Goal: Task Accomplishment & Management: Manage account settings

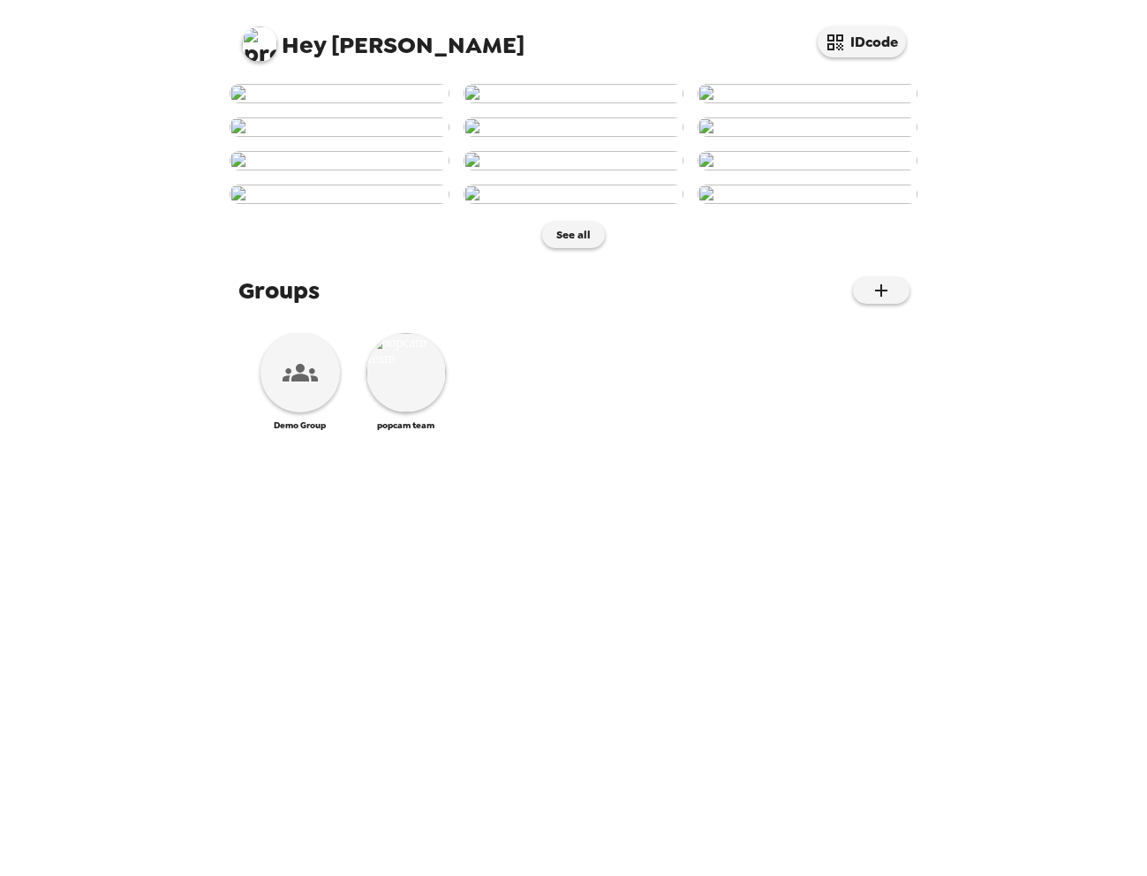
click at [262, 40] on img at bounding box center [259, 43] width 35 height 35
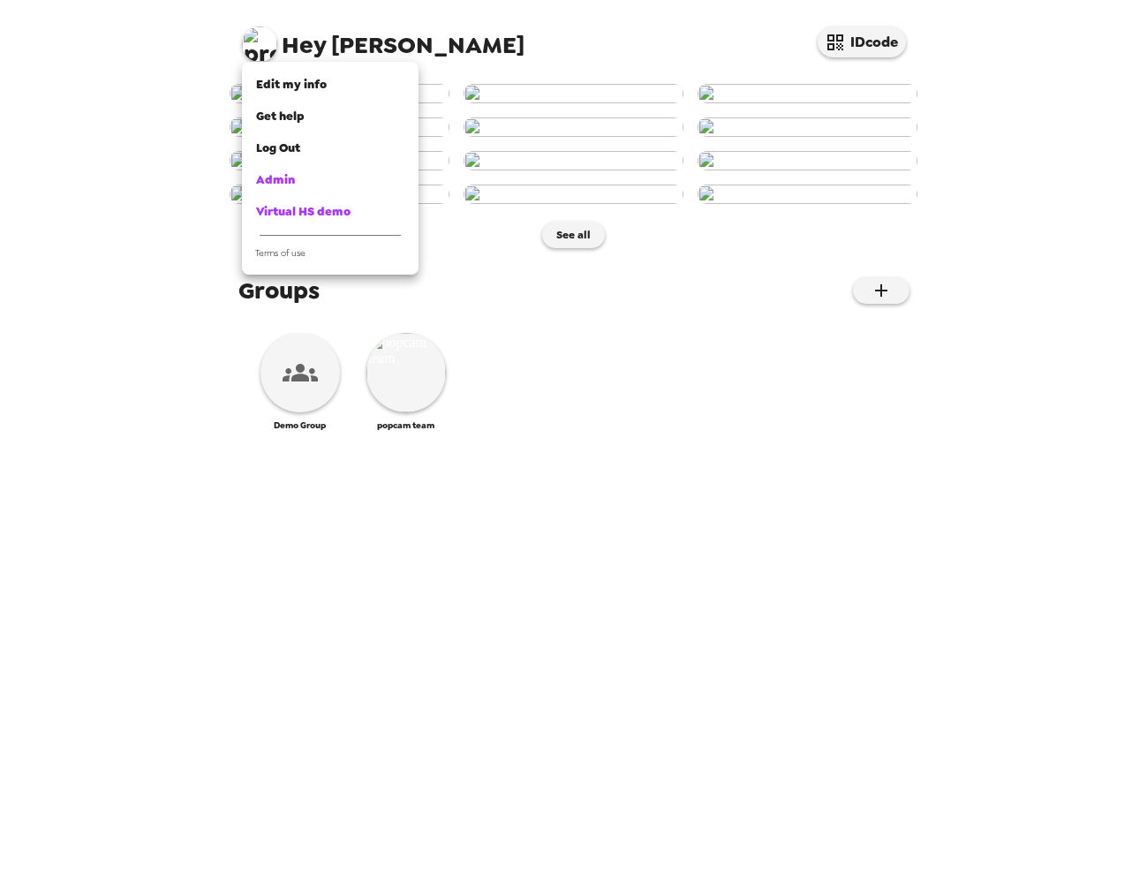
click at [132, 131] on div at bounding box center [573, 438] width 1147 height 876
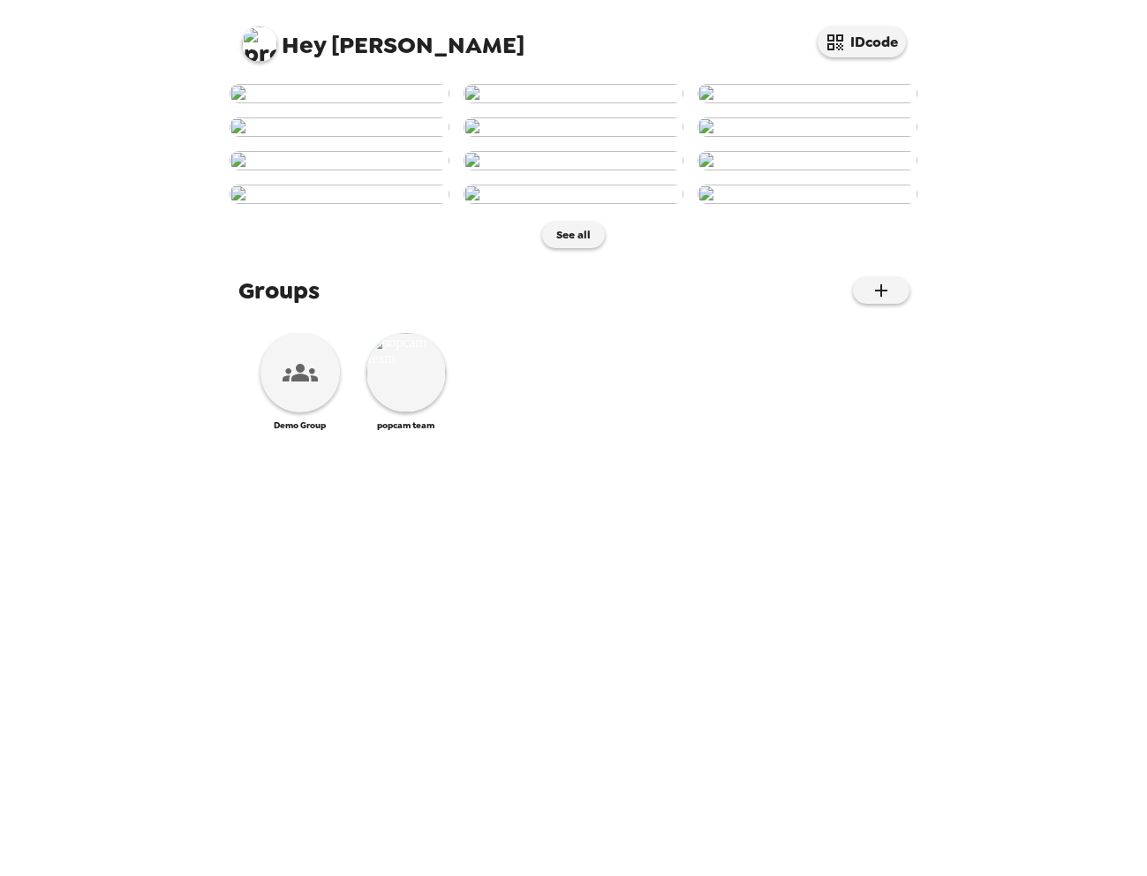
click at [264, 56] on img at bounding box center [259, 43] width 35 height 35
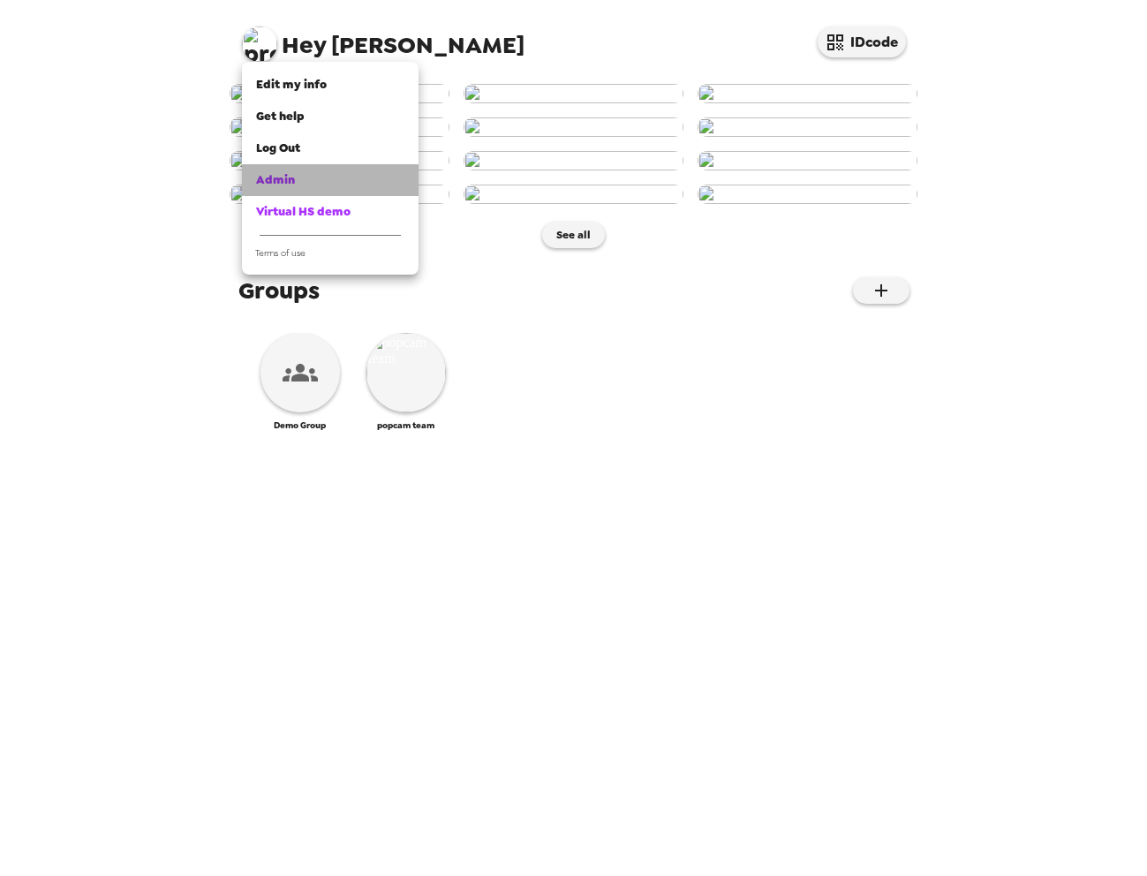
click at [292, 175] on span "Admin" at bounding box center [275, 179] width 39 height 15
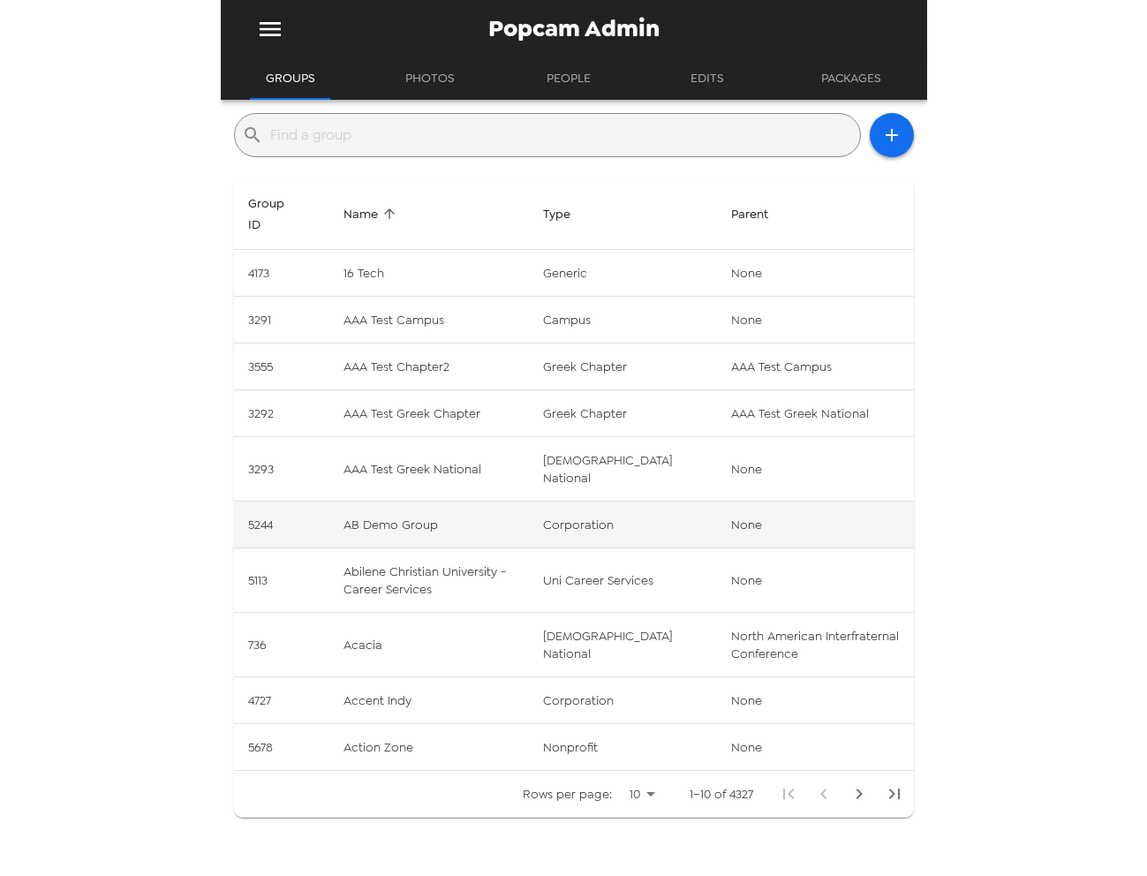
click at [475, 502] on td "AB Demo Group" at bounding box center [429, 525] width 200 height 47
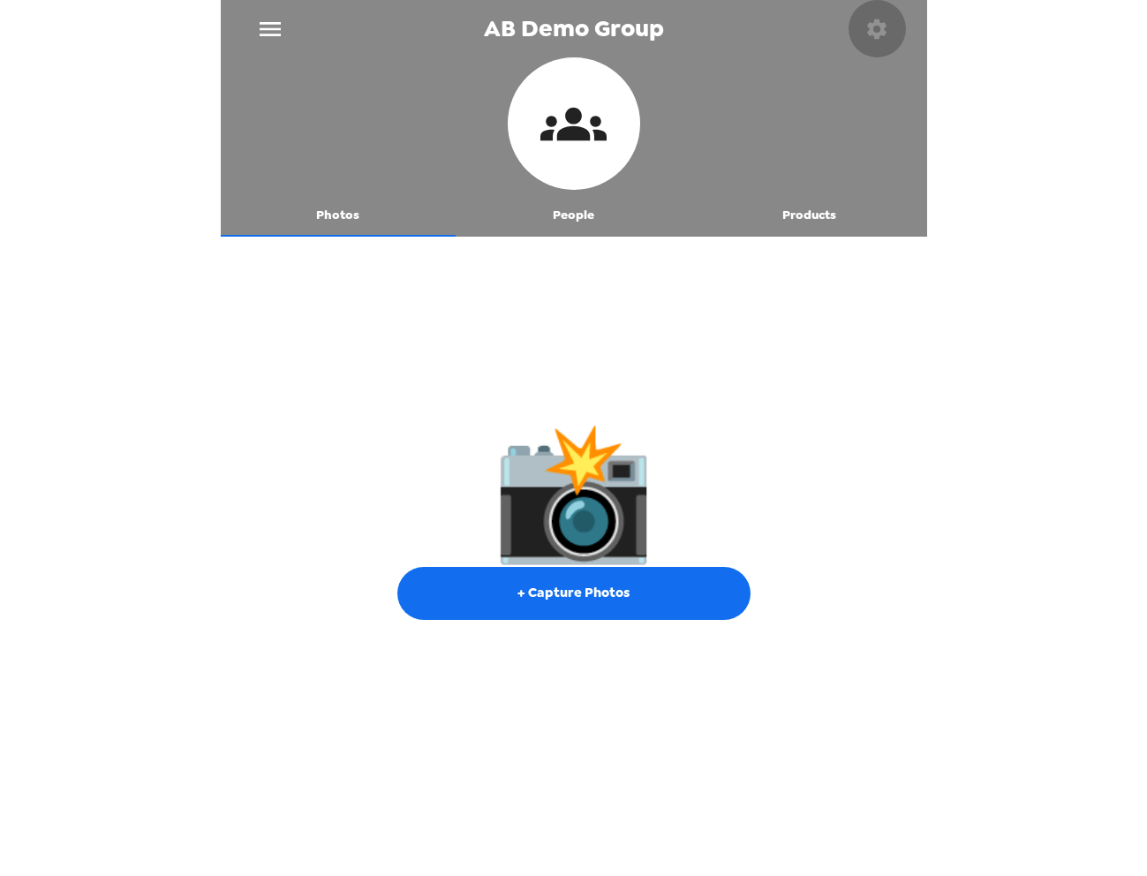
click at [881, 28] on icon "button" at bounding box center [876, 28] width 19 height 19
